Goal: Information Seeking & Learning: Learn about a topic

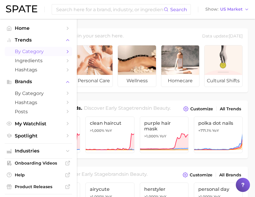
click at [37, 54] on span "by Category" at bounding box center [38, 52] width 47 height 6
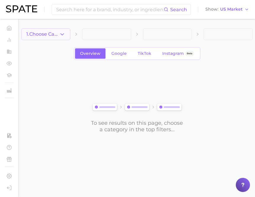
click at [68, 32] on button "1. Choose Category" at bounding box center [45, 34] width 49 height 12
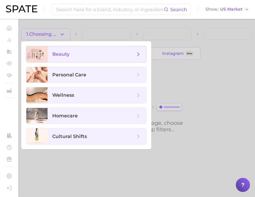
click at [65, 60] on span "beauty" at bounding box center [97, 54] width 99 height 16
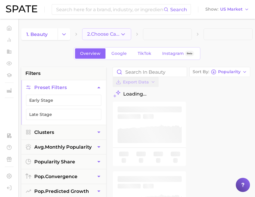
click at [126, 36] on button "2. Choose Category" at bounding box center [106, 34] width 49 height 12
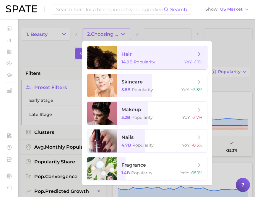
click at [114, 34] on div at bounding box center [127, 98] width 255 height 197
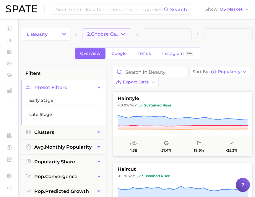
click at [115, 35] on span "2. Choose Category" at bounding box center [103, 34] width 33 height 5
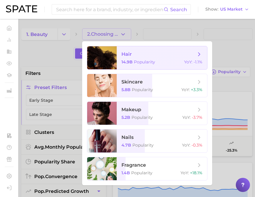
click at [157, 30] on div at bounding box center [127, 98] width 255 height 197
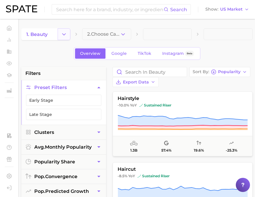
click at [62, 36] on icon "Change Category" at bounding box center [64, 34] width 6 height 6
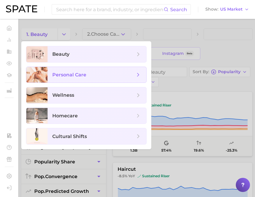
click at [65, 78] on span "personal care" at bounding box center [97, 75] width 99 height 16
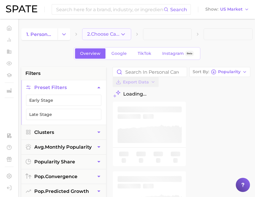
click at [125, 34] on icon "button" at bounding box center [123, 34] width 6 height 6
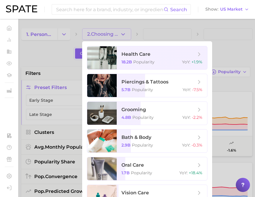
click at [123, 31] on div at bounding box center [127, 98] width 255 height 197
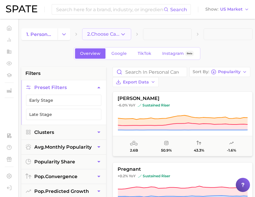
click at [115, 34] on span "2. Choose Category" at bounding box center [103, 34] width 33 height 5
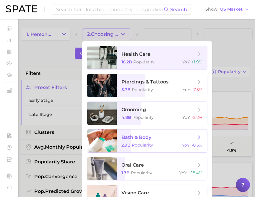
click at [133, 138] on span "bath & body" at bounding box center [136, 138] width 30 height 6
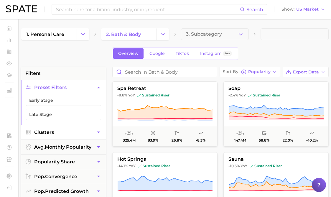
click at [62, 132] on button "Clusters" at bounding box center [63, 132] width 85 height 14
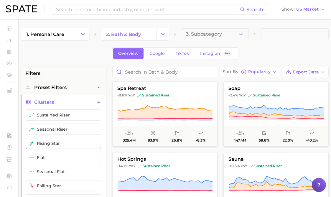
drag, startPoint x: 58, startPoint y: 118, endPoint x: 58, endPoint y: 138, distance: 19.8
click at [58, 119] on button "sustained riser" at bounding box center [63, 114] width 75 height 11
click at [58, 138] on button "rising star" at bounding box center [63, 143] width 75 height 11
click at [57, 128] on button "seasonal riser" at bounding box center [63, 129] width 75 height 11
click at [249, 75] on button "Sort By Popularity" at bounding box center [250, 72] width 61 height 10
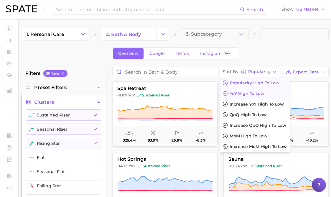
click at [246, 94] on span "YoY high to low" at bounding box center [247, 93] width 35 height 5
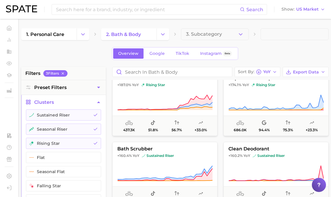
scroll to position [154, 0]
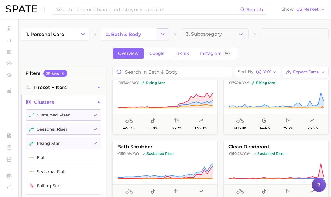
click at [158, 37] on button "Change Category" at bounding box center [163, 34] width 13 height 12
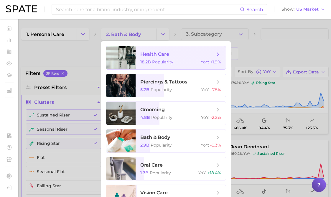
click at [65, 59] on div at bounding box center [165, 98] width 331 height 197
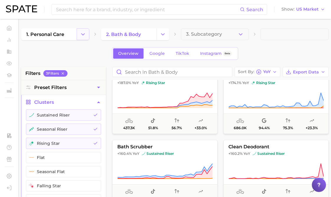
click at [78, 34] on button "Change Category" at bounding box center [83, 34] width 13 height 12
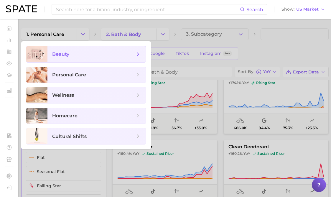
click at [80, 52] on span "beauty" at bounding box center [93, 54] width 83 height 6
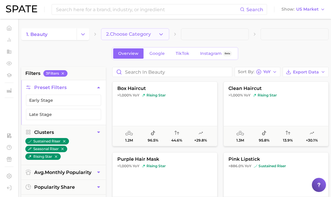
drag, startPoint x: 80, startPoint y: 52, endPoint x: 163, endPoint y: 32, distance: 85.5
click at [163, 32] on icon "button" at bounding box center [161, 34] width 6 height 6
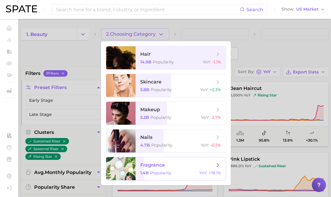
click at [153, 168] on span "fragrance" at bounding box center [152, 165] width 24 height 6
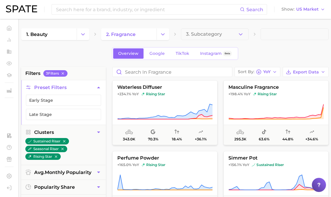
scroll to position [84, 0]
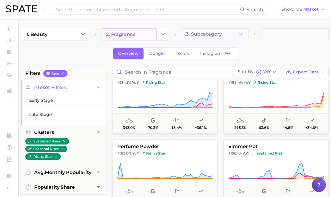
click at [154, 36] on link "2. fragrance" at bounding box center [128, 34] width 55 height 12
click at [160, 36] on icon "Change Category" at bounding box center [163, 34] width 6 height 6
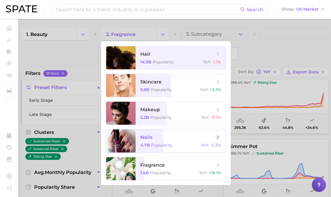
click at [165, 140] on span "nails" at bounding box center [177, 137] width 74 height 6
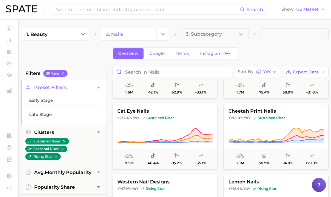
scroll to position [120, 0]
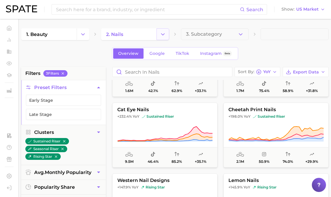
click at [163, 36] on icon "Change Category" at bounding box center [163, 34] width 6 height 6
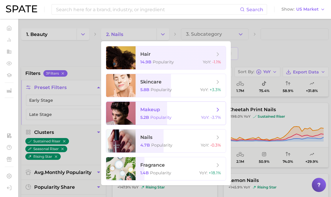
click at [155, 114] on span "makeup 5.2b Popularity YoY : -3.7%" at bounding box center [181, 113] width 90 height 23
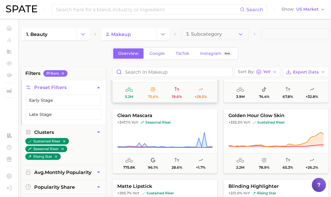
scroll to position [186, 0]
click at [161, 37] on icon "Change Category" at bounding box center [163, 34] width 6 height 6
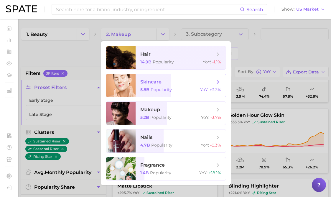
click at [156, 84] on span "skincare" at bounding box center [150, 82] width 21 height 6
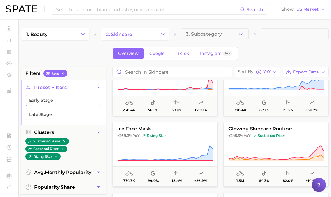
scroll to position [180, 0]
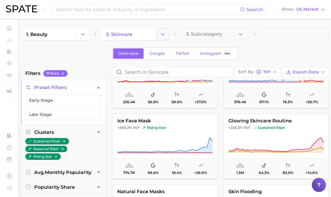
click at [159, 34] on button "Change Category" at bounding box center [163, 34] width 13 height 12
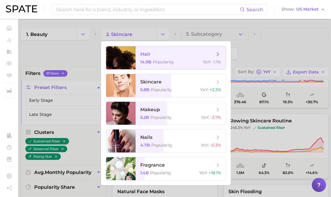
click at [150, 60] on span "14.9b" at bounding box center [145, 61] width 11 height 5
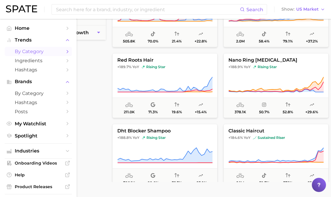
scroll to position [624, 0]
